Goal: Task Accomplishment & Management: Manage account settings

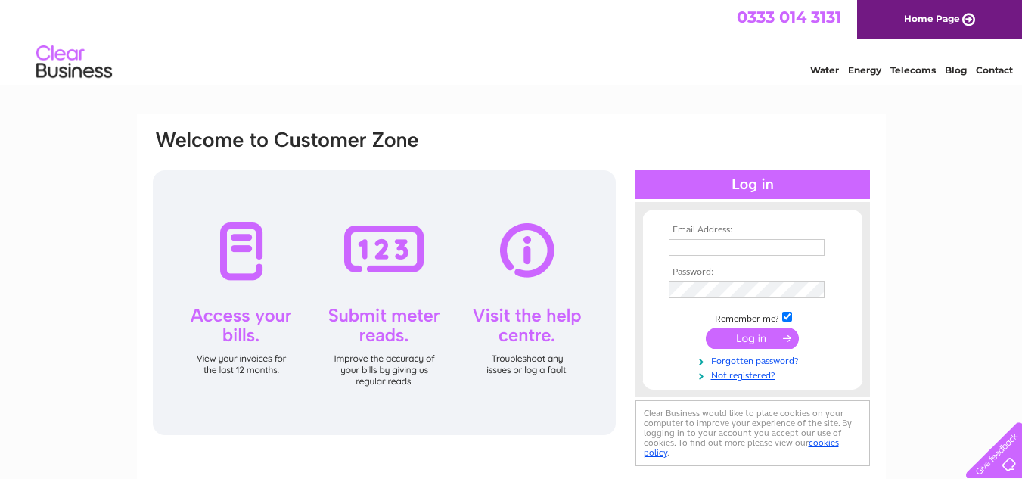
type input "[EMAIL_ADDRESS][DOMAIN_NAME]"
click at [753, 341] on input "submit" at bounding box center [752, 338] width 93 height 21
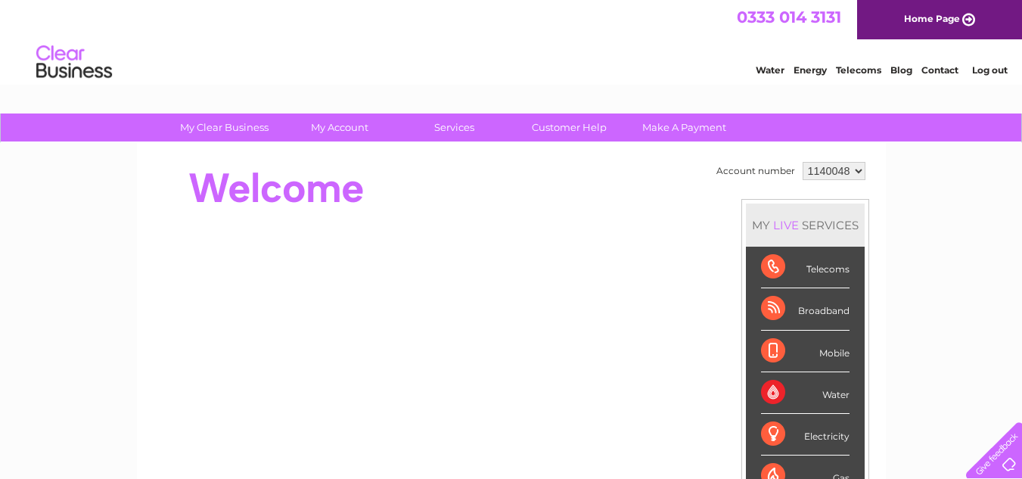
click at [856, 169] on select "1140048" at bounding box center [834, 171] width 63 height 18
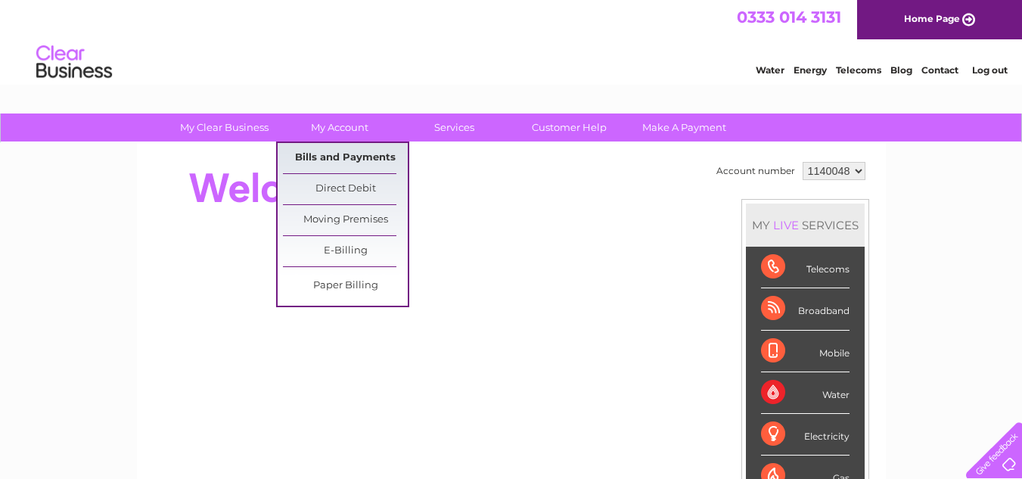
click at [352, 155] on link "Bills and Payments" at bounding box center [345, 158] width 125 height 30
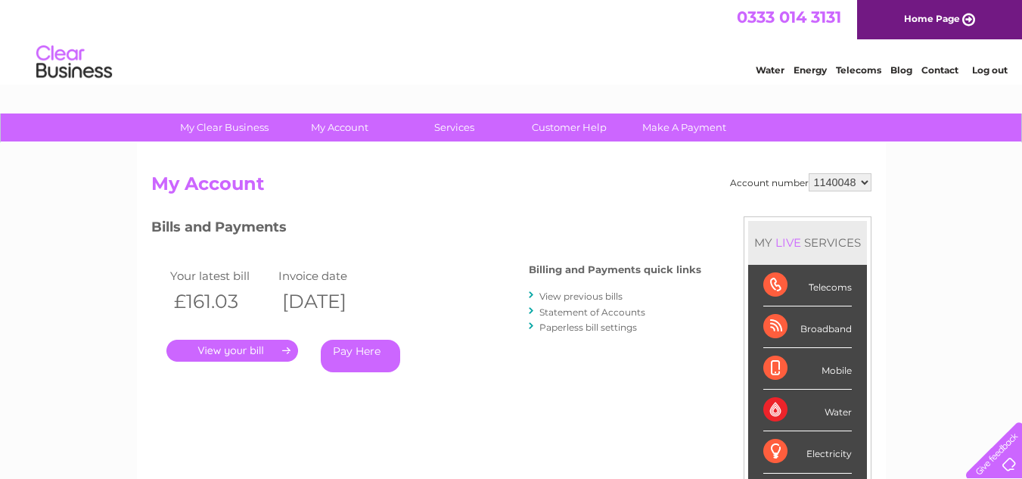
click at [253, 344] on link "." at bounding box center [232, 351] width 132 height 22
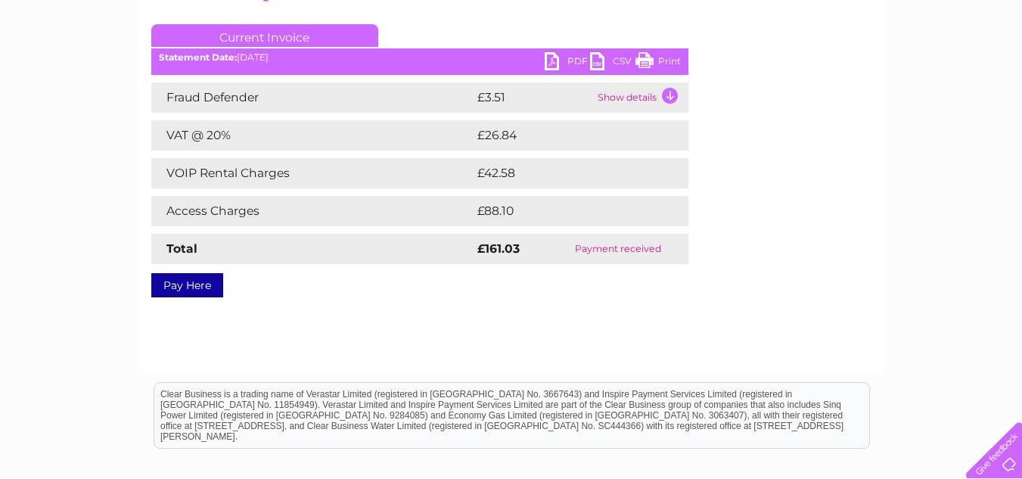
scroll to position [227, 0]
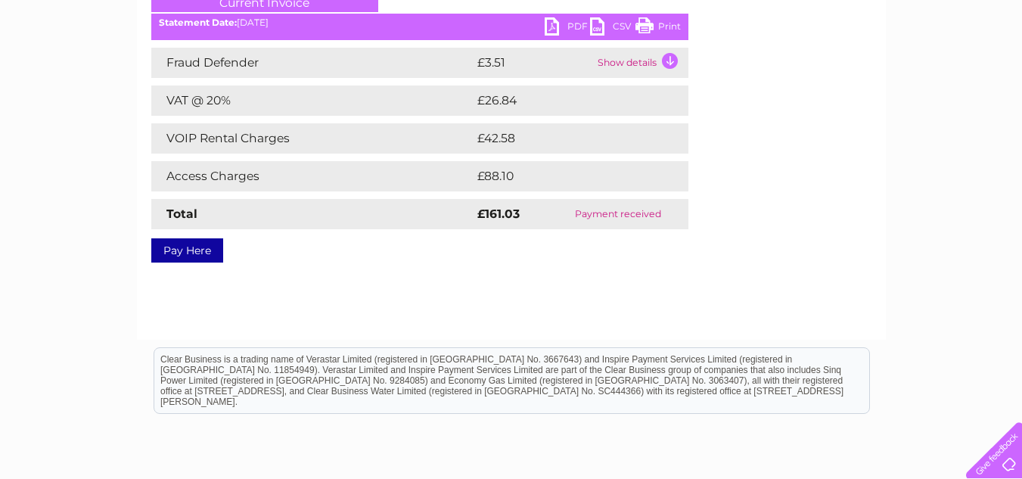
click at [579, 29] on link "PDF" at bounding box center [567, 28] width 45 height 22
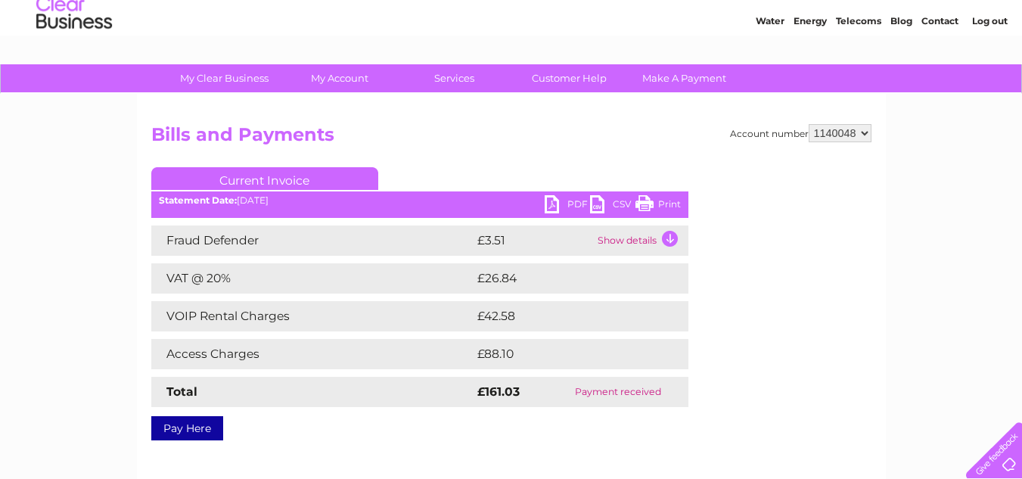
scroll to position [76, 0]
